Goal: Task Accomplishment & Management: Use online tool/utility

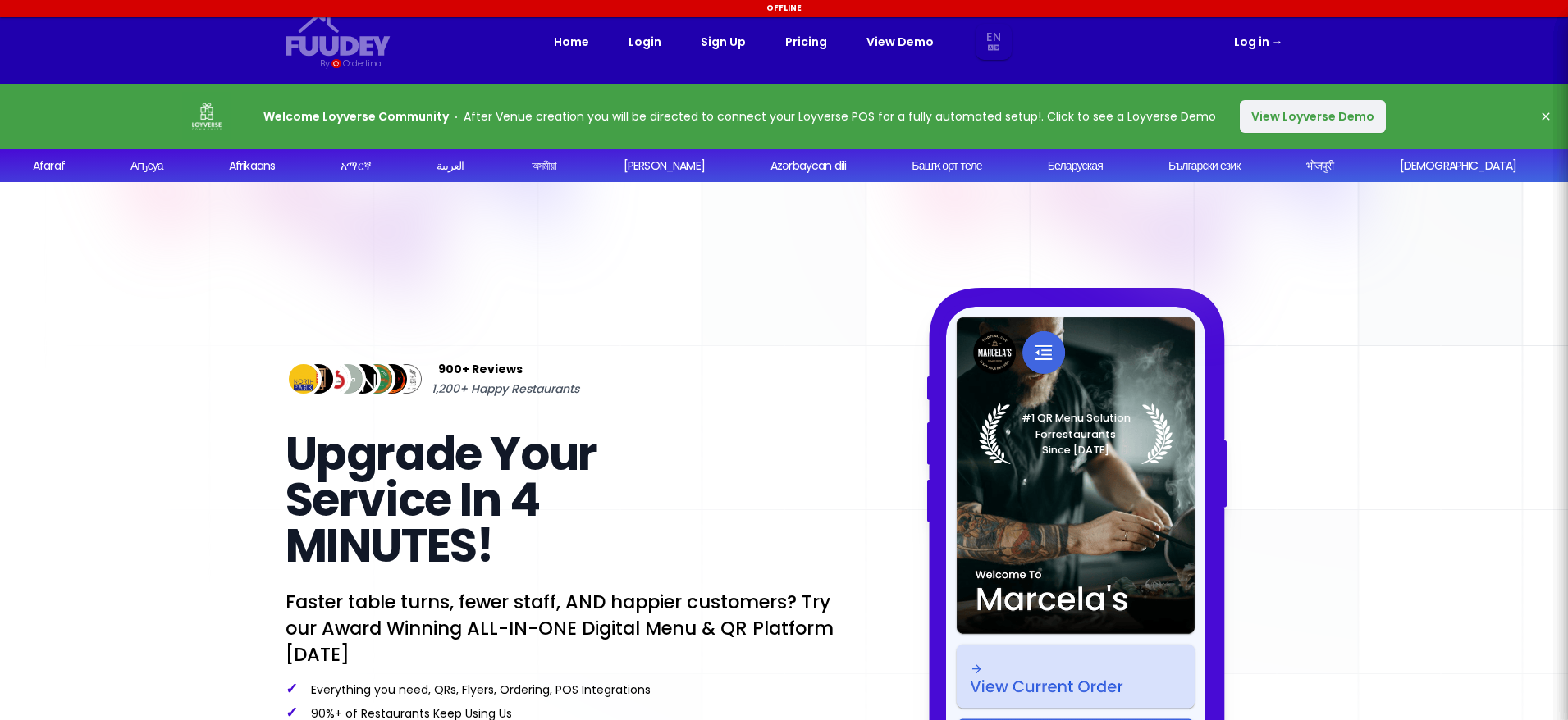
select select "en"
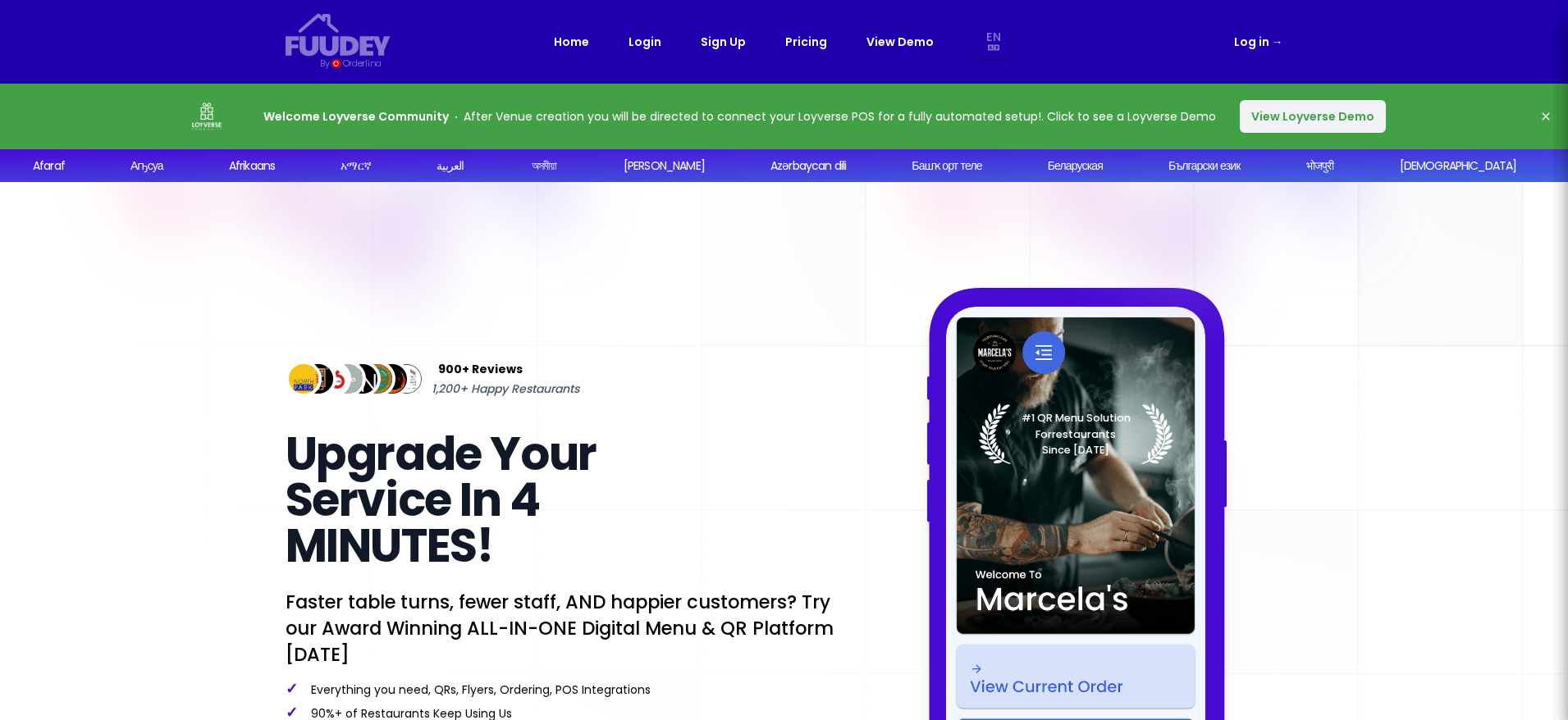
select select "en"
click at [1548, 116] on icon "button" at bounding box center [1545, 117] width 13 height 13
select select "en"
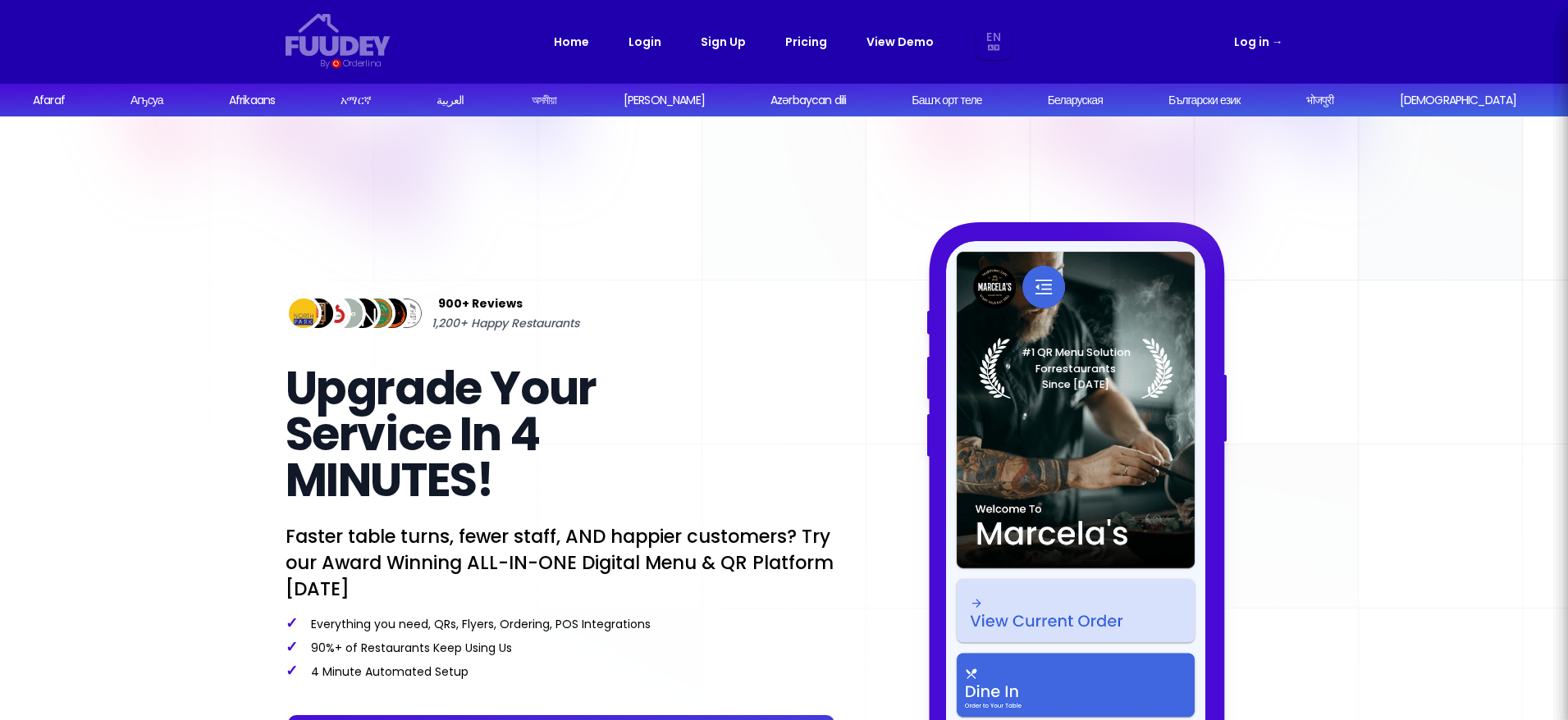
click at [1252, 41] on link "Log in →" at bounding box center [1258, 41] width 49 height 20
select select "en"
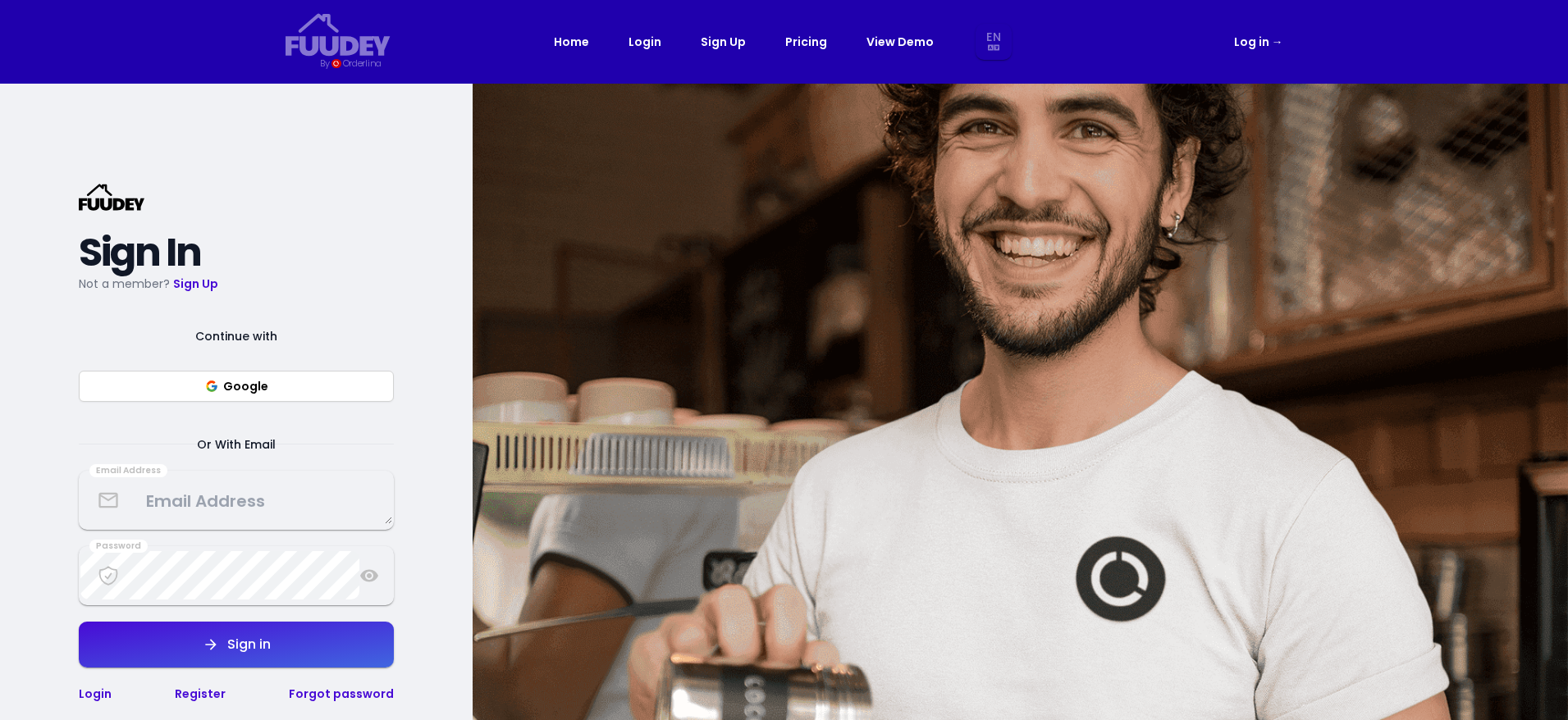
click at [320, 388] on button "Google" at bounding box center [236, 386] width 315 height 31
select select "en"
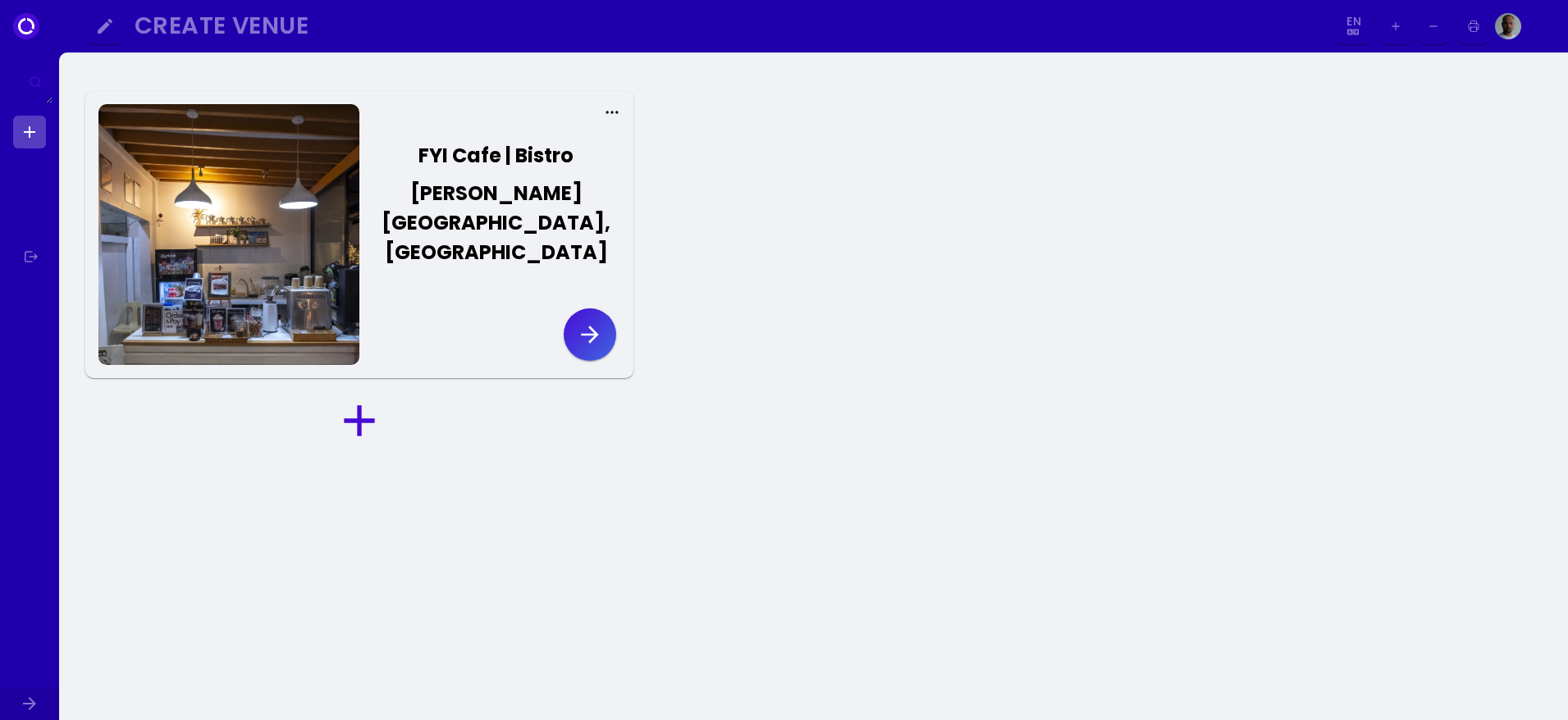
click at [607, 110] on icon at bounding box center [611, 112] width 16 height 16
select select "en"
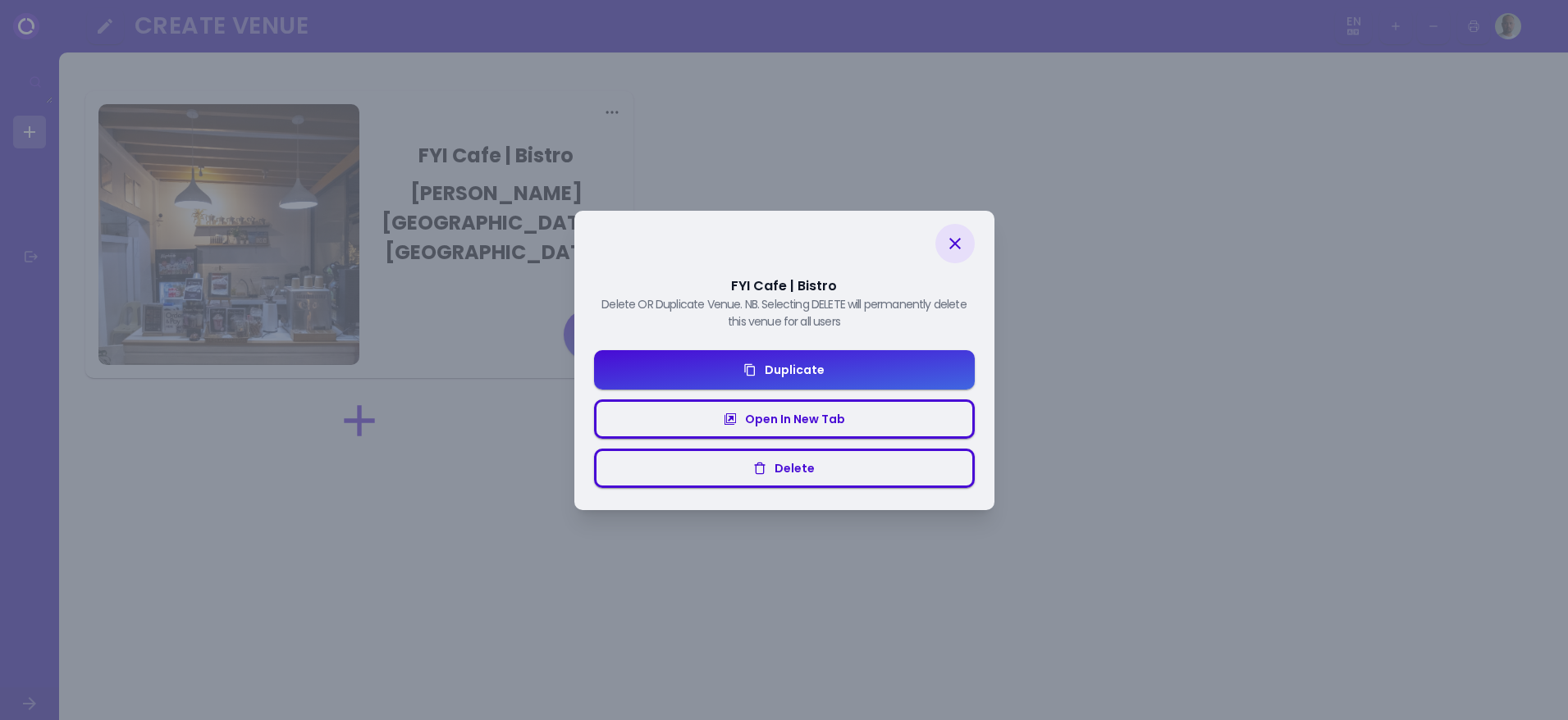
click at [758, 372] on div "Duplicate" at bounding box center [790, 370] width 68 height 11
select select "en"
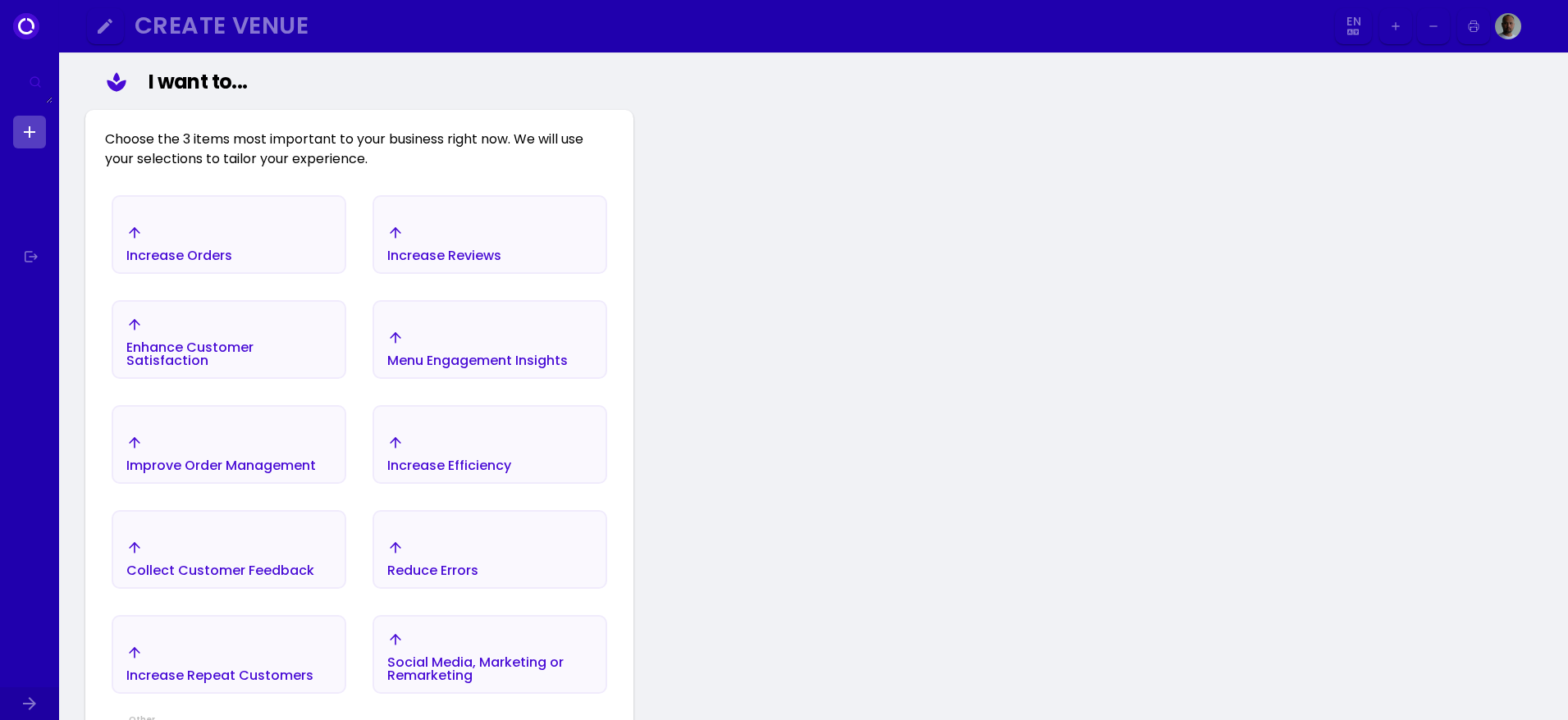
scroll to position [410, 0]
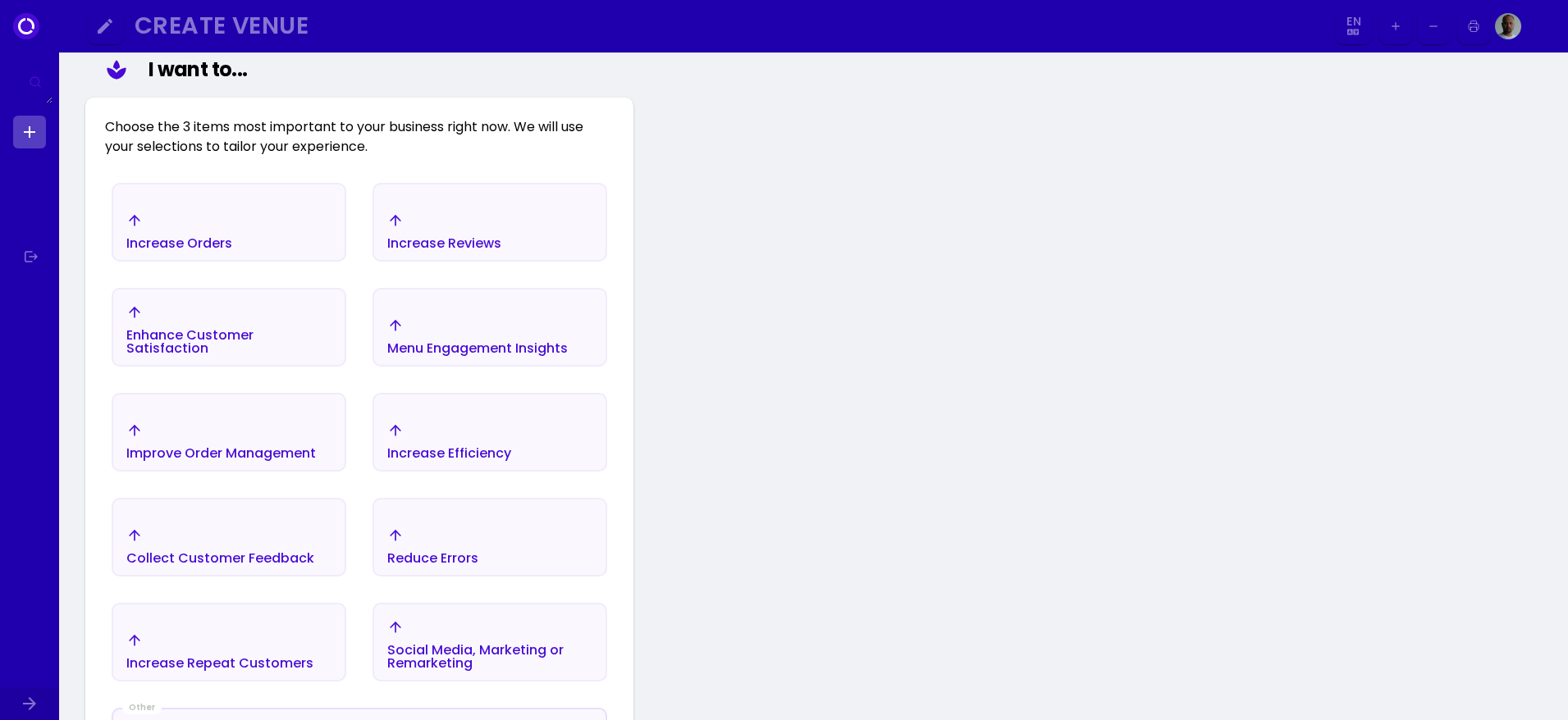
click at [245, 202] on div "Increase Orders" at bounding box center [229, 231] width 232 height 57
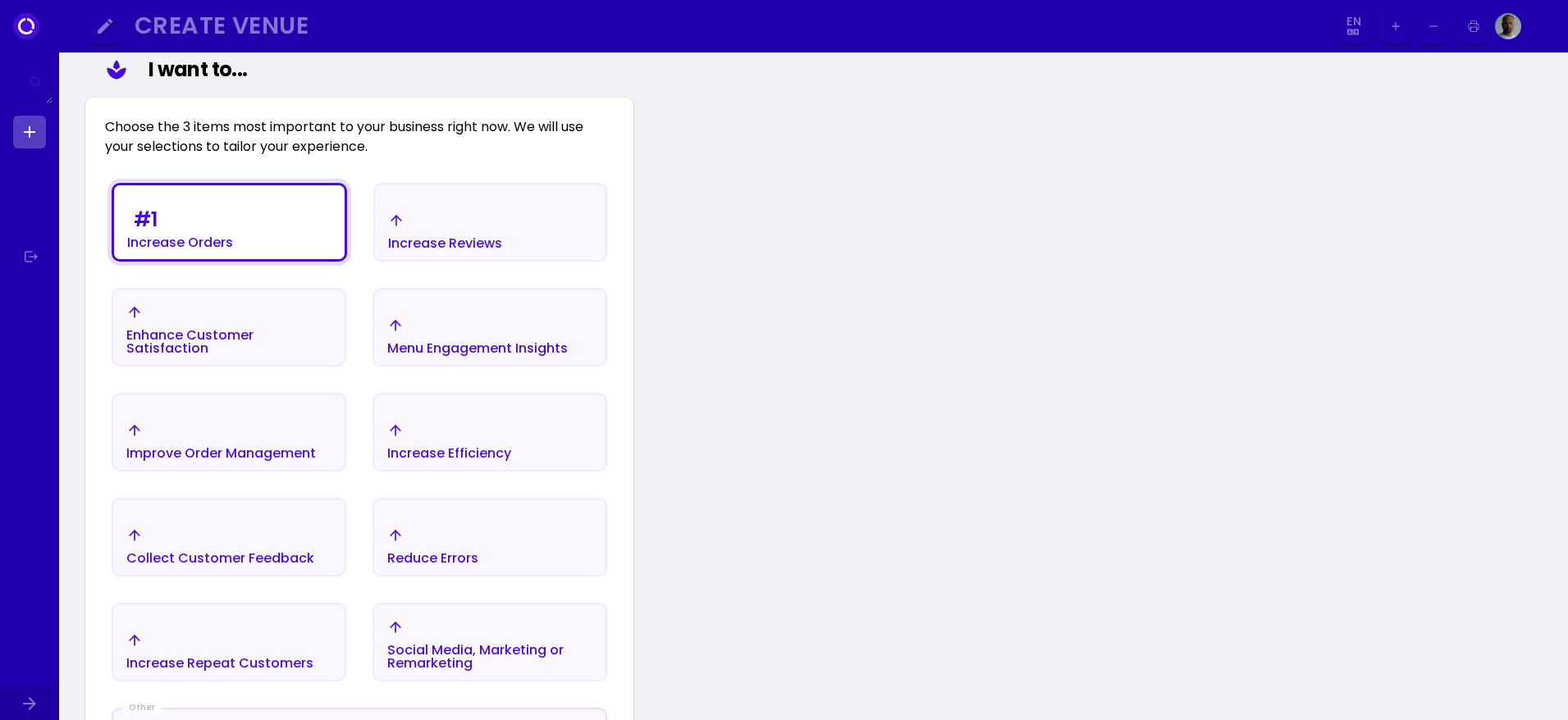
click at [242, 328] on div "Enhance Customer Satisfaction" at bounding box center [229, 342] width 205 height 26
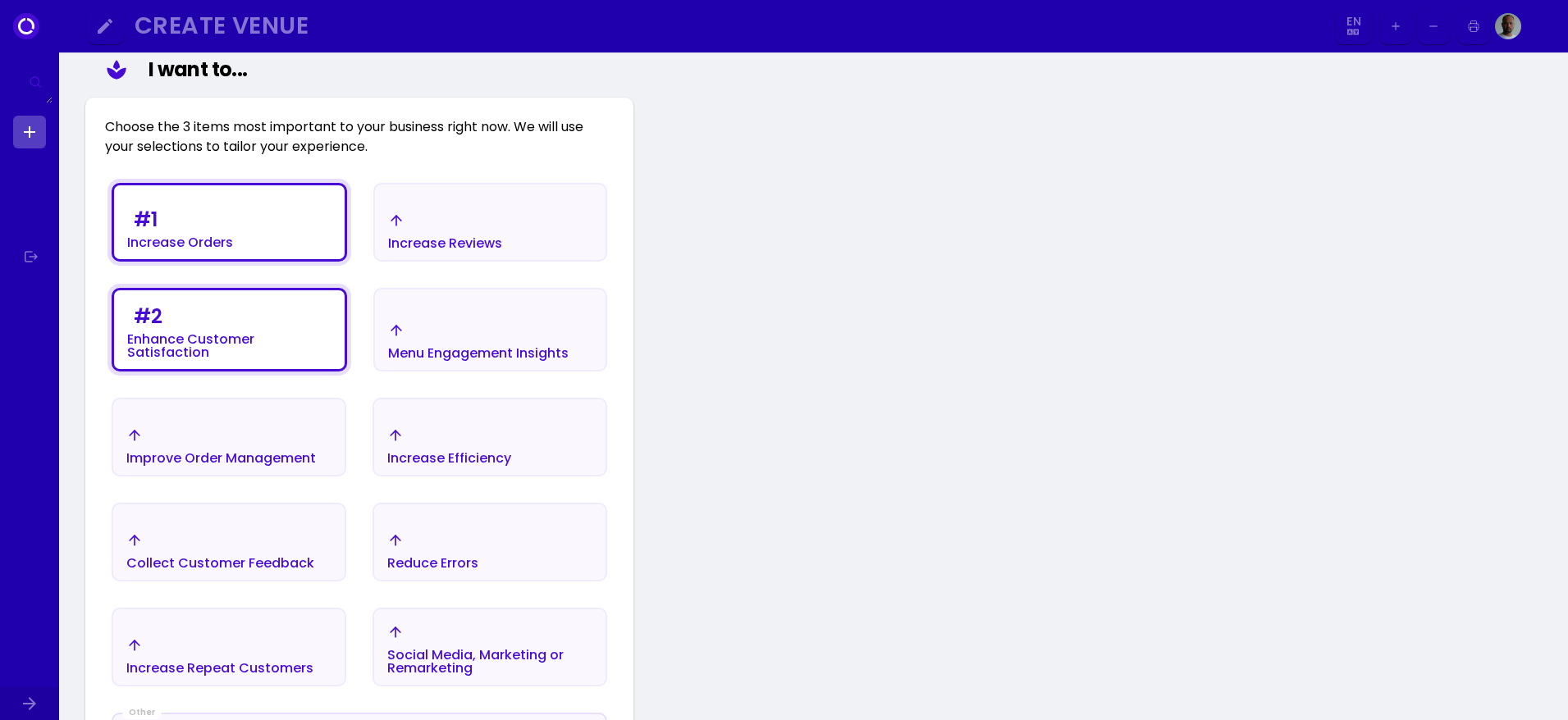
click at [412, 322] on div "Menu Engagement Insights" at bounding box center [478, 341] width 181 height 38
click at [435, 213] on div "Increase Reviews" at bounding box center [445, 232] width 114 height 38
click at [460, 427] on div "Increase Efficiency" at bounding box center [449, 446] width 124 height 38
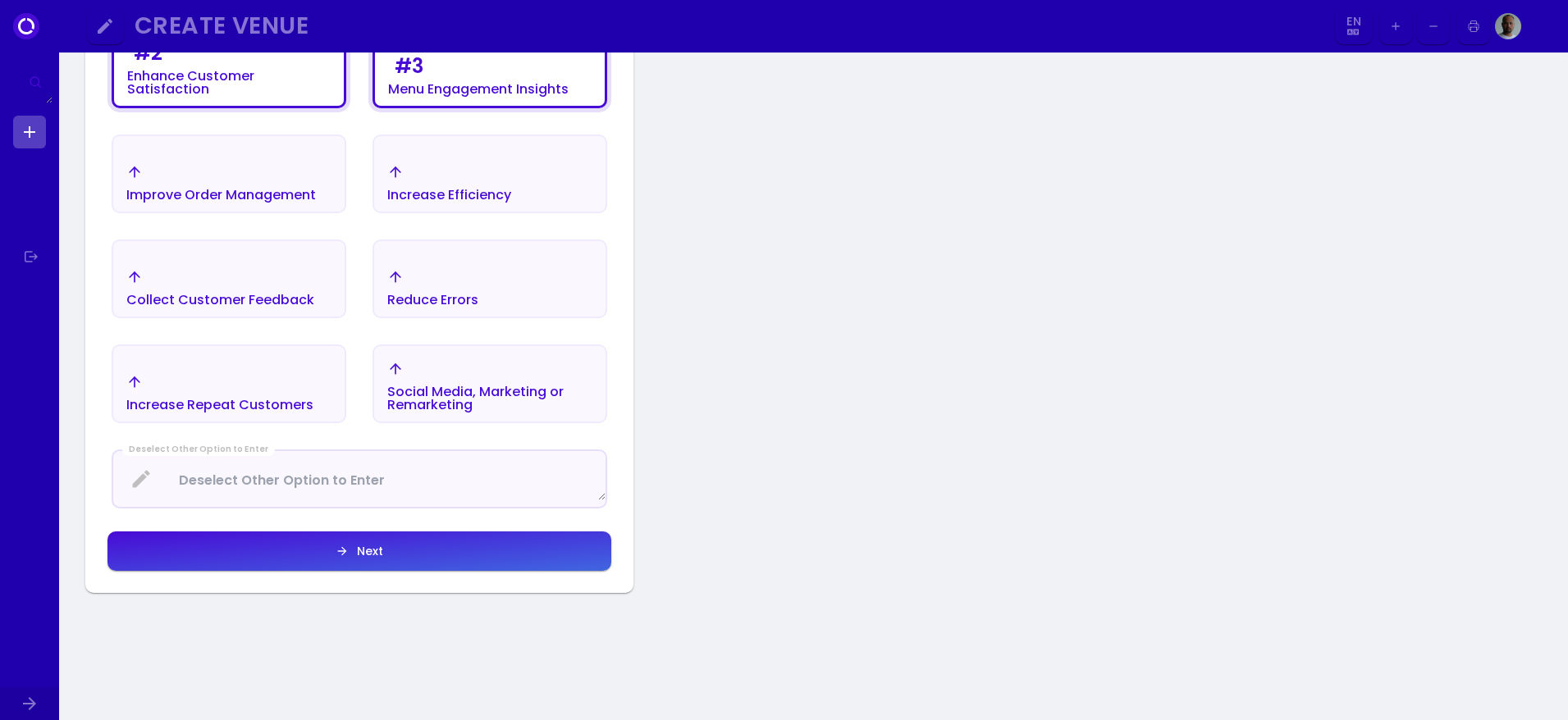
scroll to position [820, 0]
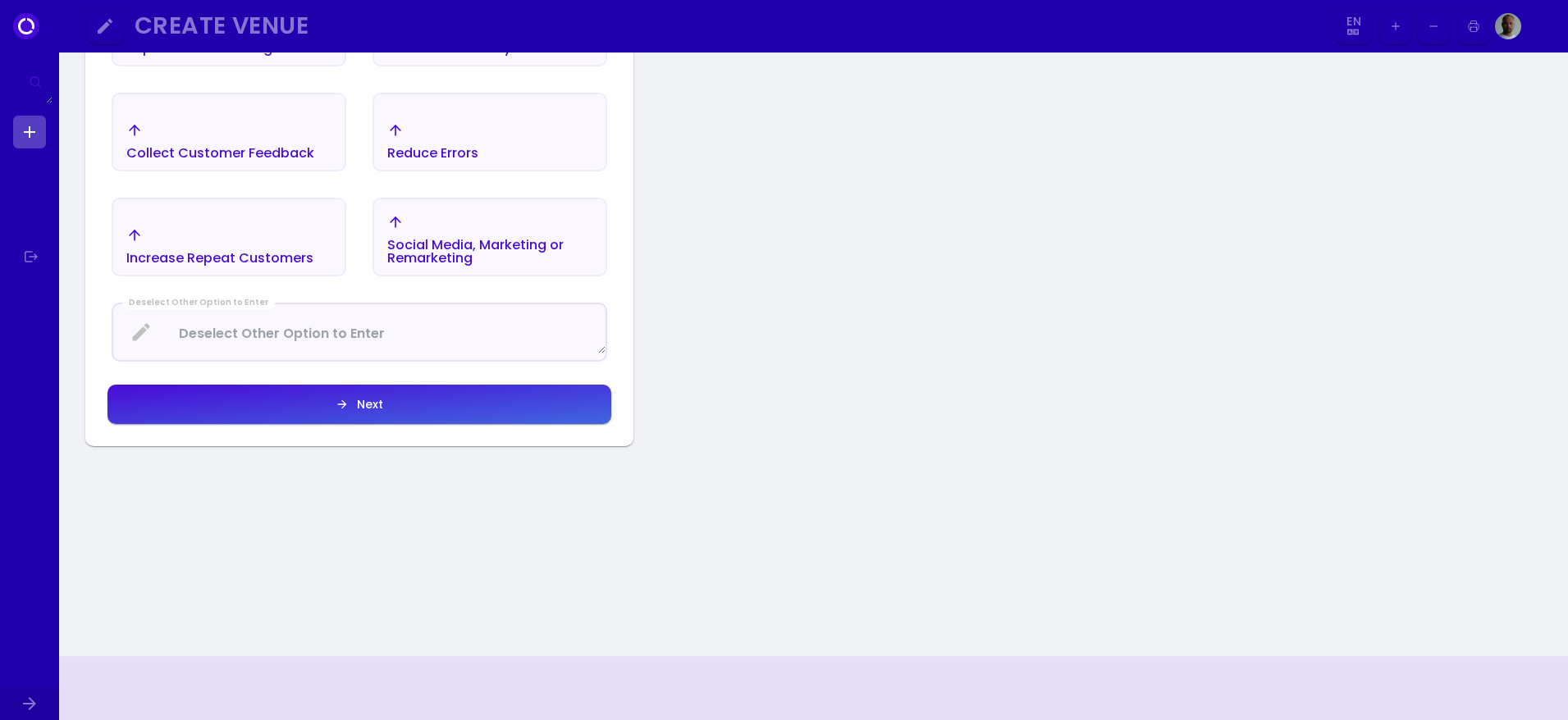
click at [341, 385] on button "Next" at bounding box center [359, 405] width 504 height 40
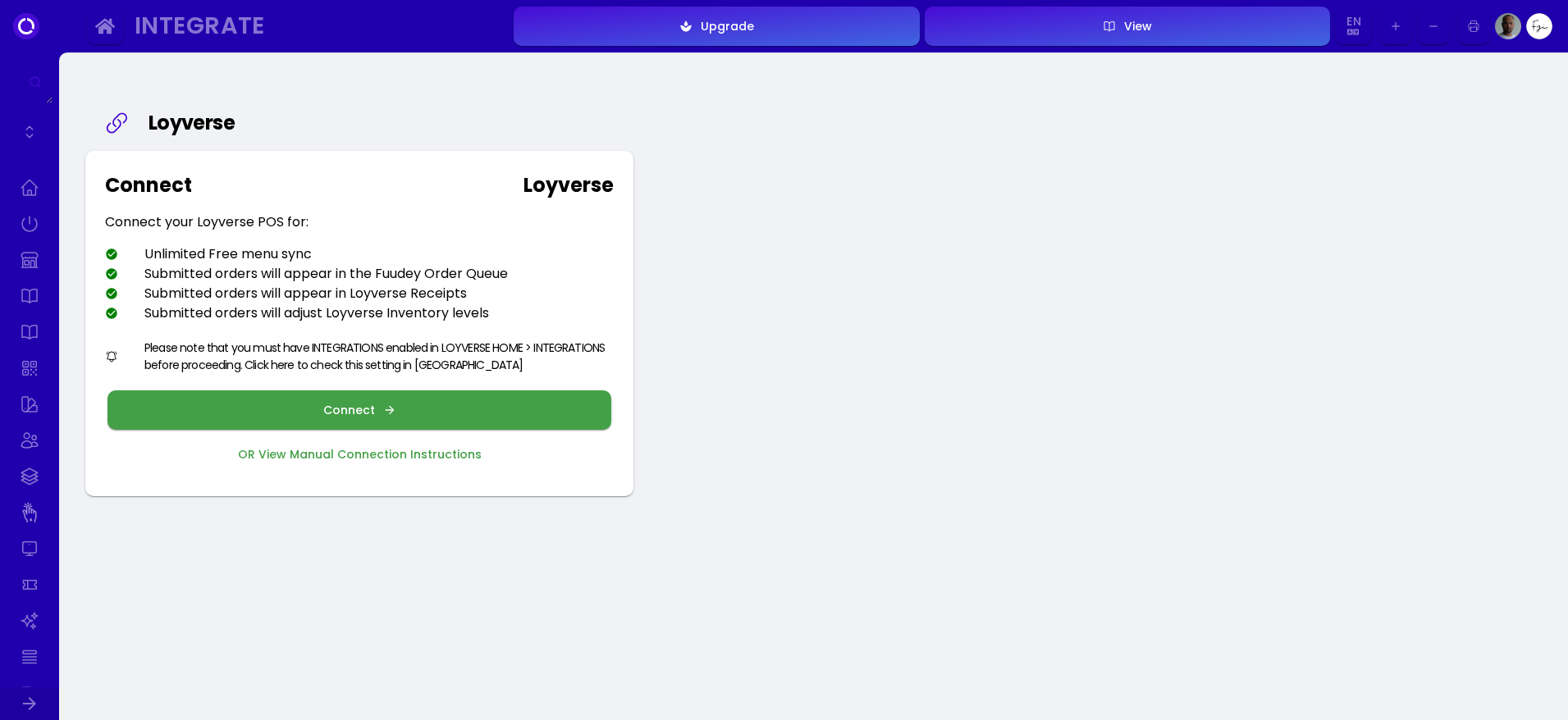
click at [347, 408] on div "Connect" at bounding box center [353, 409] width 60 height 11
